Goal: Task Accomplishment & Management: Use online tool/utility

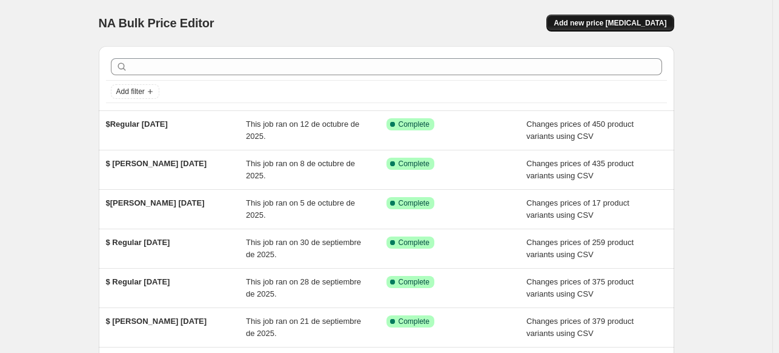
click at [613, 25] on span "Add new price change job" at bounding box center [610, 23] width 113 height 10
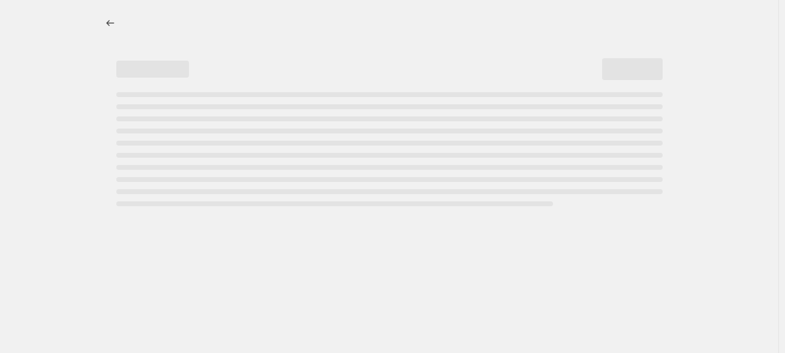
select select "percentage"
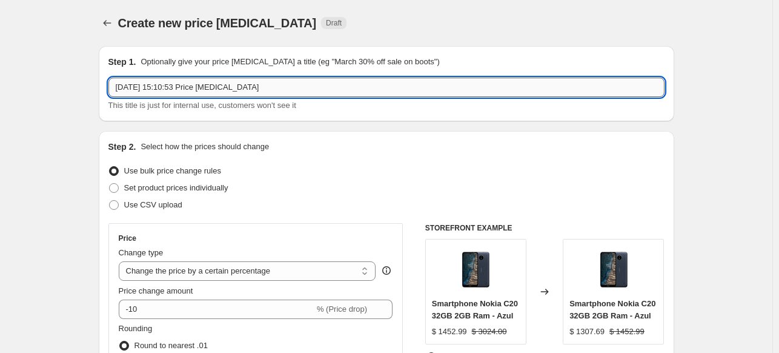
click at [283, 87] on input "15 oct 2025, 15:10:53 Price change job" at bounding box center [386, 87] width 556 height 19
type input "Refacciones 15OCT"
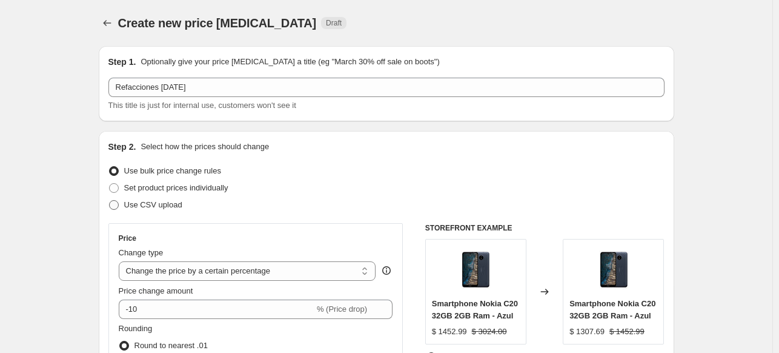
click at [119, 200] on span at bounding box center [114, 205] width 10 height 10
click at [110, 200] on input "Use CSV upload" at bounding box center [109, 200] width 1 height 1
radio input "true"
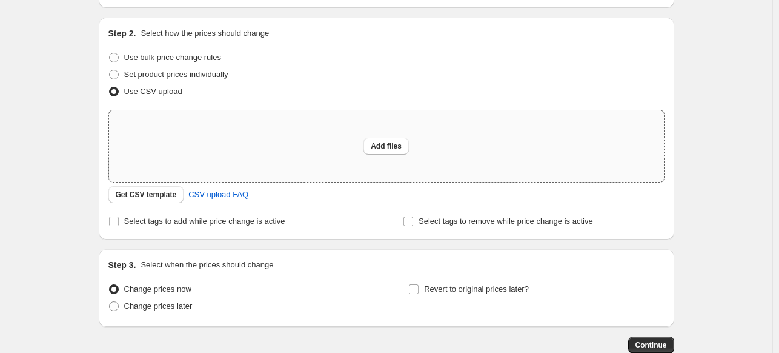
scroll to position [128, 0]
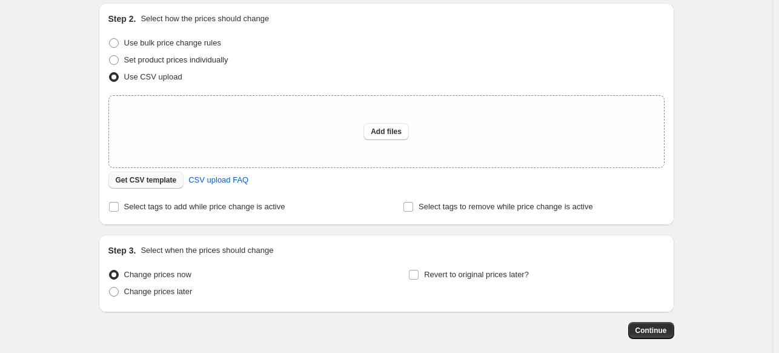
click at [156, 184] on span "Get CSV template" at bounding box center [146, 180] width 61 height 10
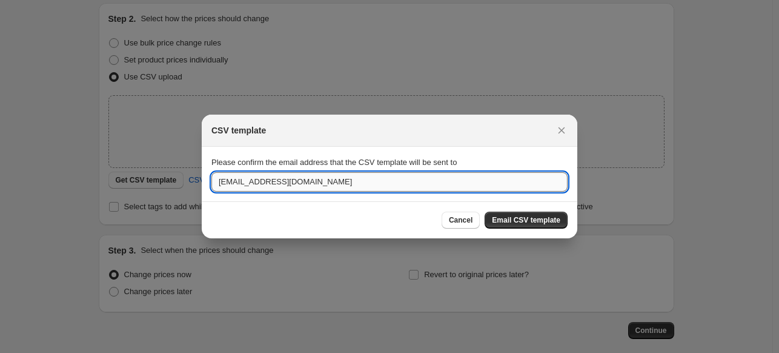
click at [291, 186] on input "admin@tienduo.com" at bounding box center [389, 181] width 356 height 19
type input "anakaren@tienduo.com"
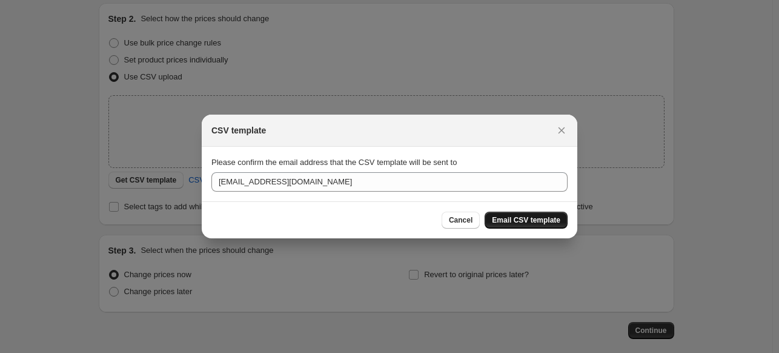
click at [505, 222] on span "Email CSV template" at bounding box center [526, 220] width 68 height 10
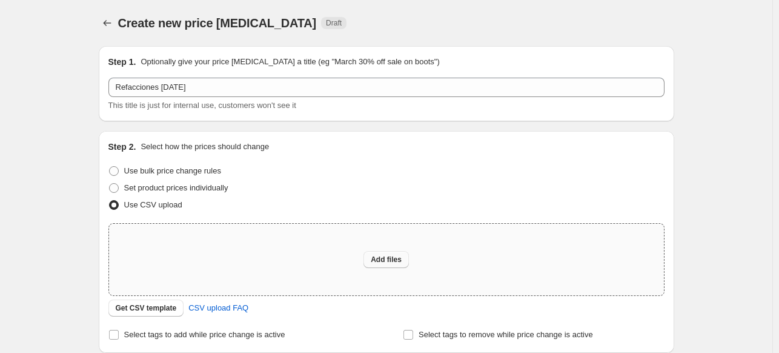
click at [376, 261] on span "Add files" at bounding box center [386, 259] width 31 height 10
type input "C:\fakepath\Shopify Refxcciones OCT.csv"
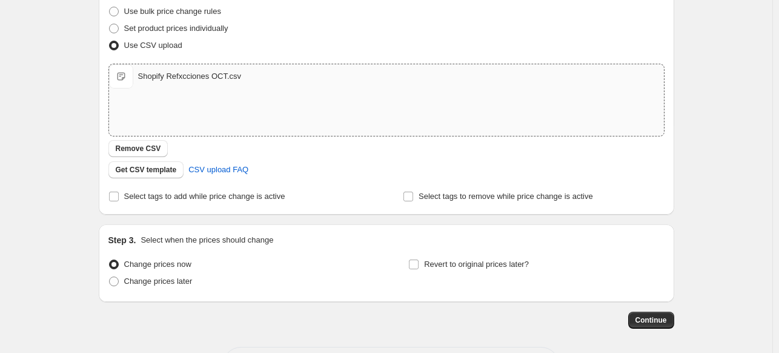
scroll to position [160, 0]
click at [116, 280] on span at bounding box center [114, 281] width 10 height 10
click at [110, 276] on input "Change prices later" at bounding box center [109, 276] width 1 height 1
radio input "true"
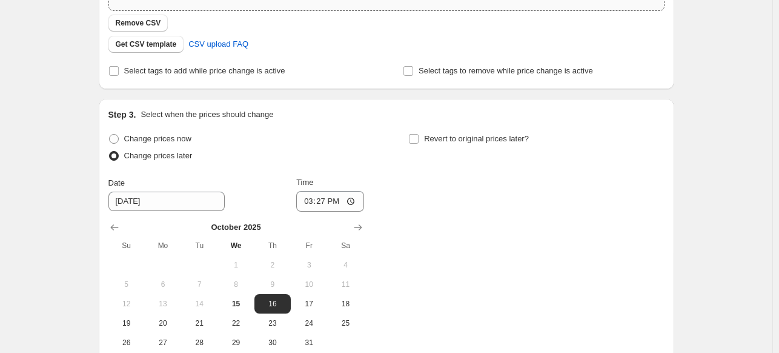
scroll to position [285, 0]
click at [242, 304] on span "15" at bounding box center [235, 303] width 27 height 10
type input "10/15/2025"
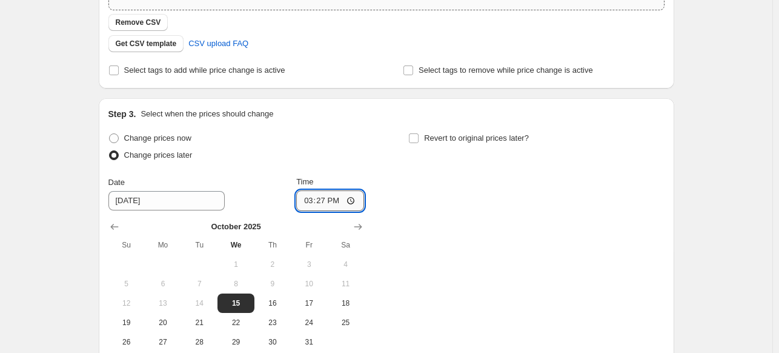
click at [335, 198] on input "15:27" at bounding box center [330, 200] width 68 height 21
click at [354, 200] on input "15:27" at bounding box center [330, 200] width 68 height 21
type input "23:45"
click at [439, 173] on div "Change prices now Change prices later Date 10/15/2025 Time 23:45 October 2025 S…" at bounding box center [386, 241] width 556 height 222
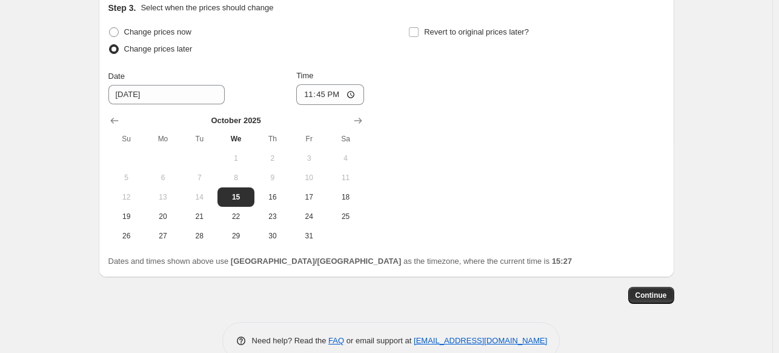
scroll to position [416, 0]
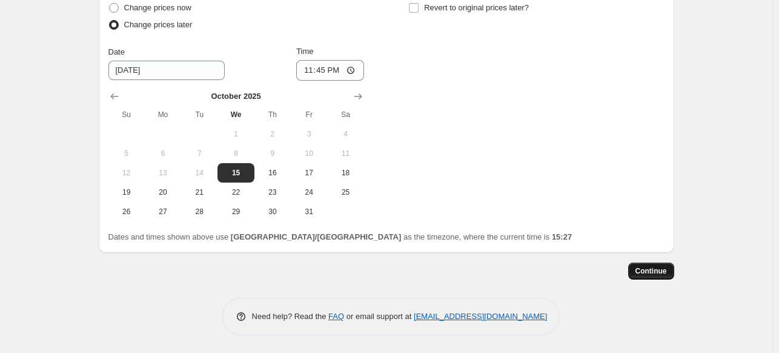
click at [640, 265] on button "Continue" at bounding box center [651, 270] width 46 height 17
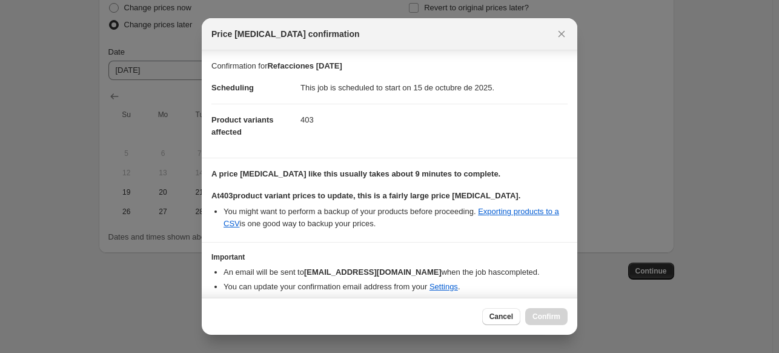
scroll to position [43, 0]
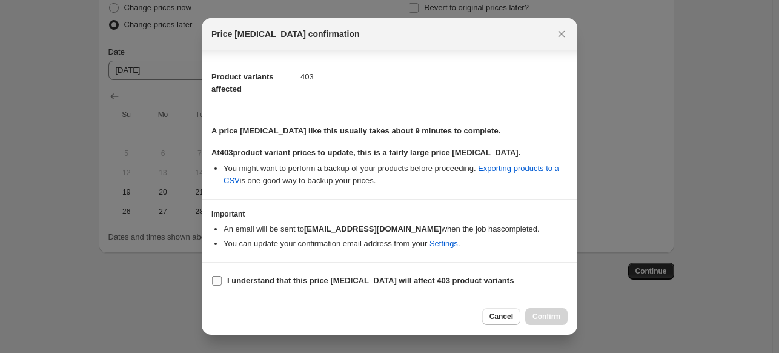
click at [221, 278] on input "I understand that this price change job will affect 403 product variants" at bounding box center [217, 281] width 10 height 10
checkbox input "true"
click at [547, 310] on button "Confirm" at bounding box center [546, 316] width 42 height 17
